Goal: Check status

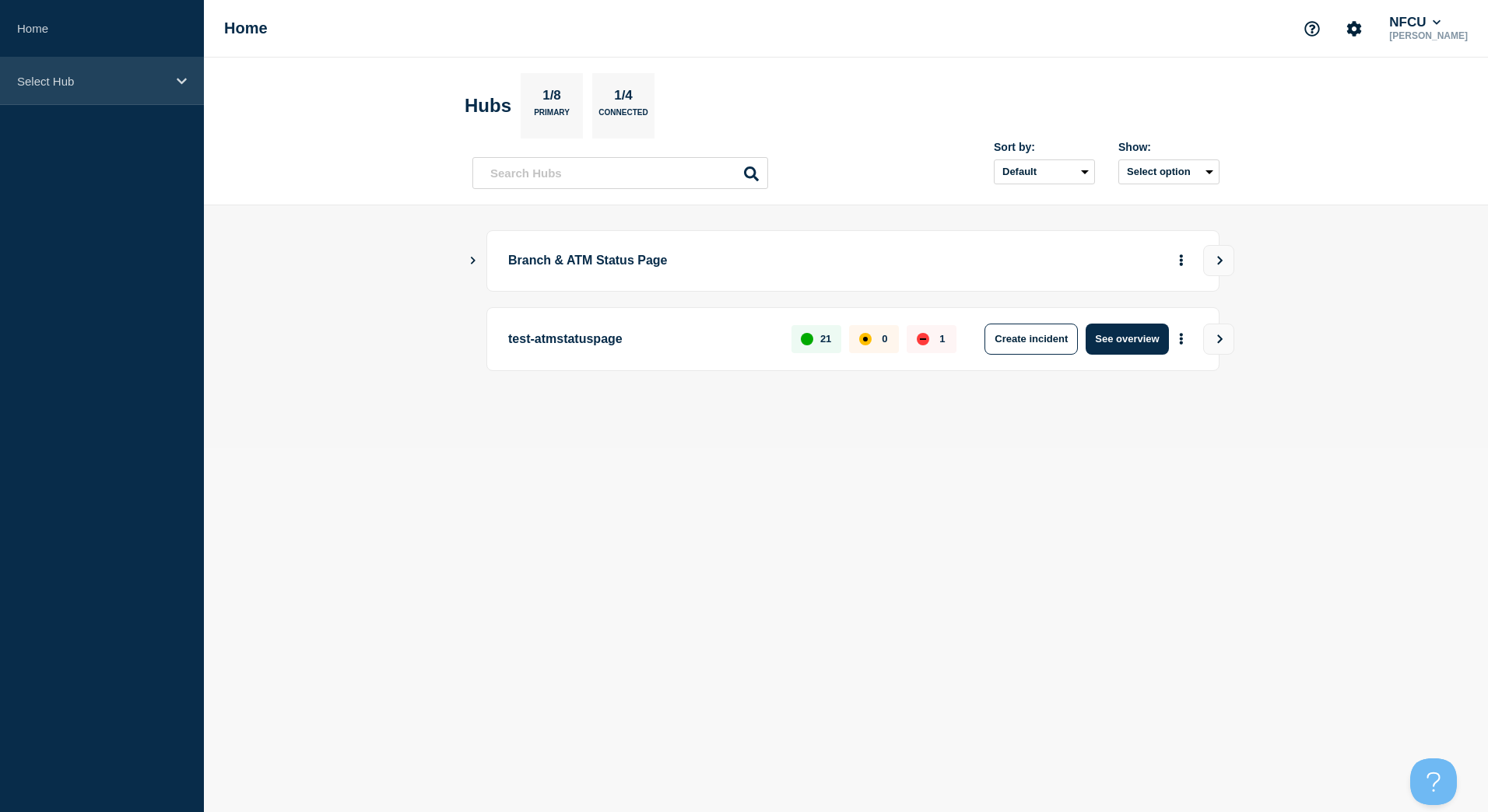
click at [147, 78] on p "Select Hub" at bounding box center [92, 80] width 150 height 13
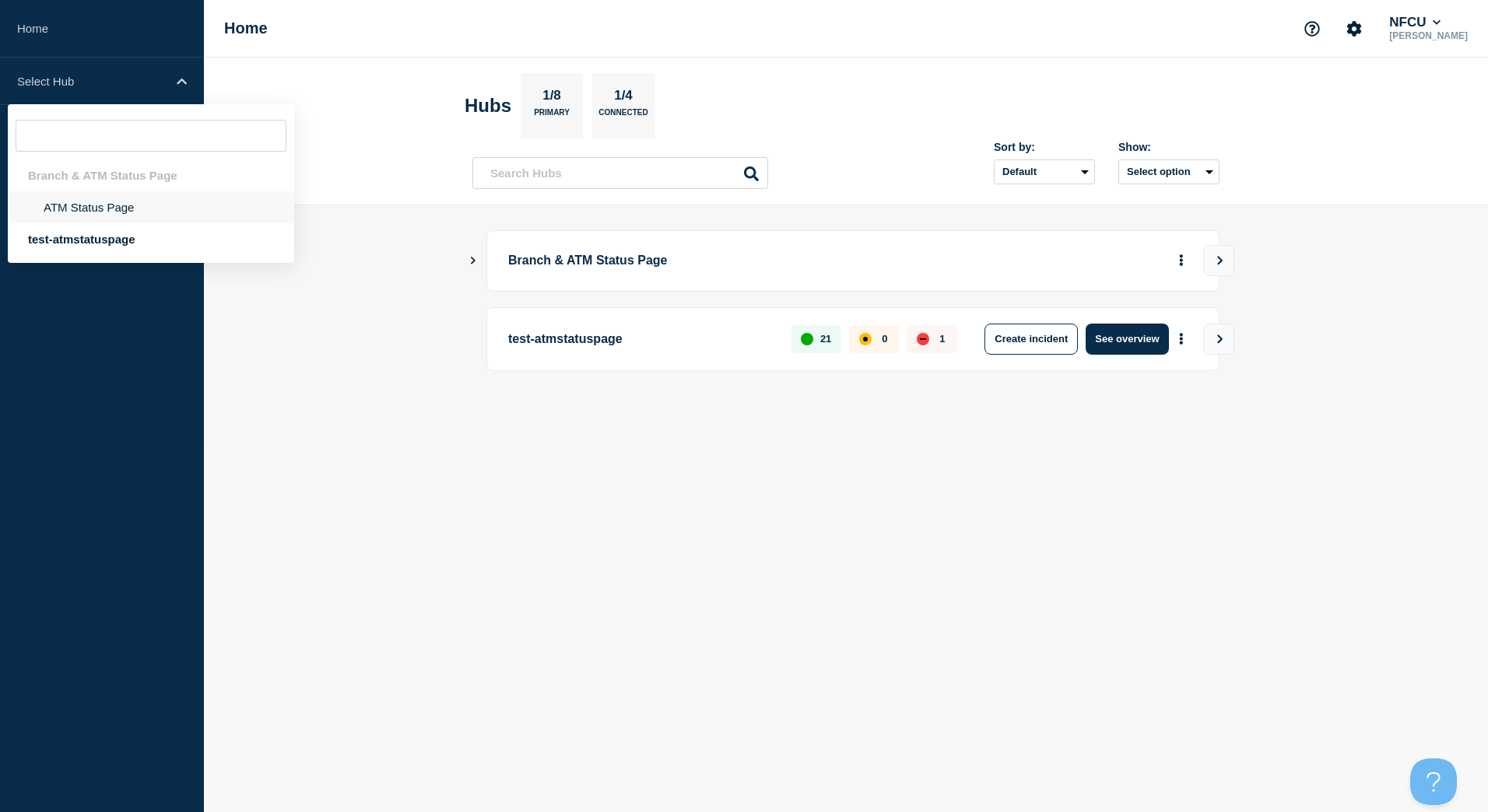
click at [115, 202] on li "ATM Status Page" at bounding box center [151, 207] width 286 height 32
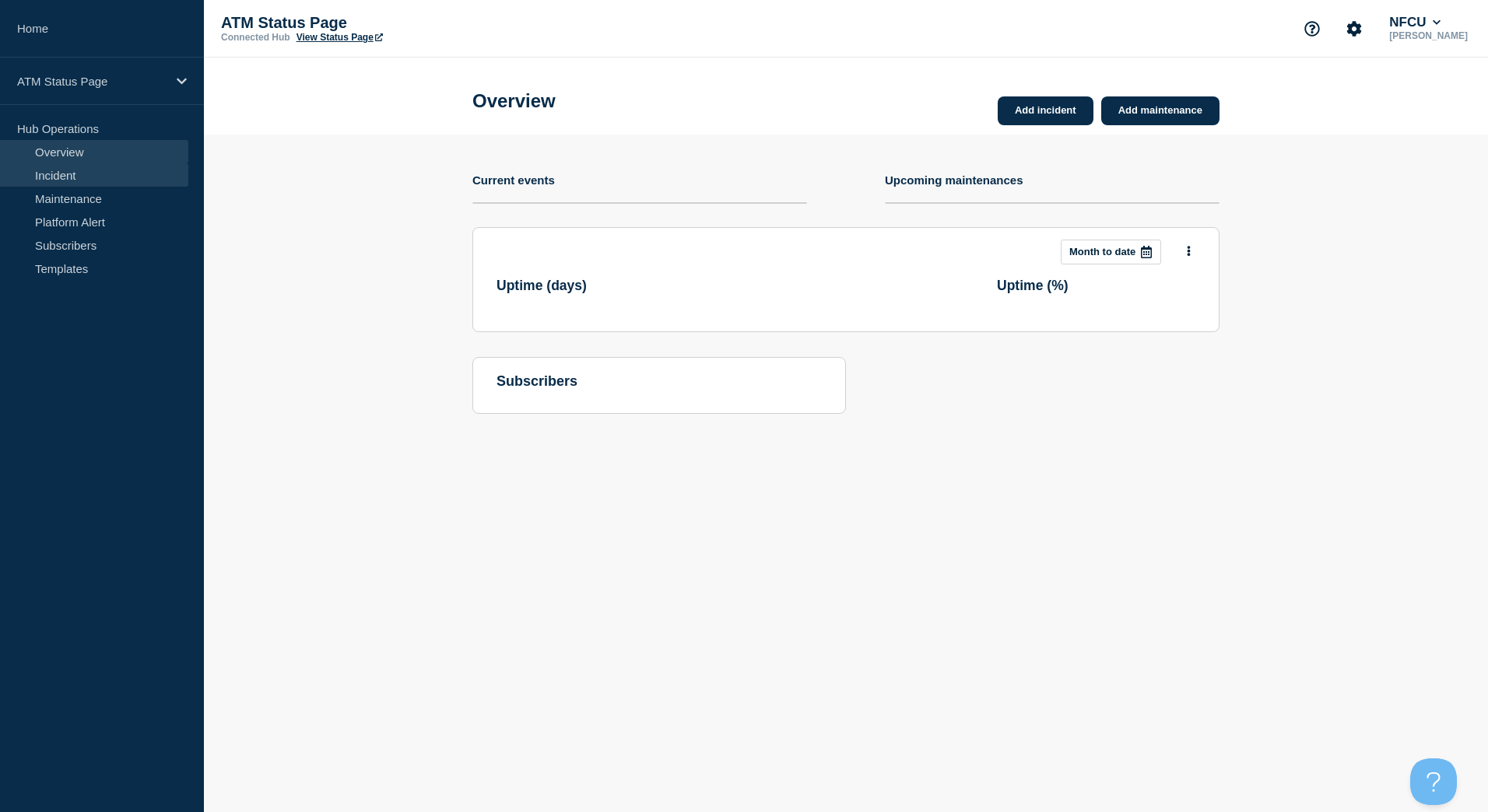
click at [92, 181] on link "Incident" at bounding box center [94, 175] width 189 height 23
